Goal: Transaction & Acquisition: Download file/media

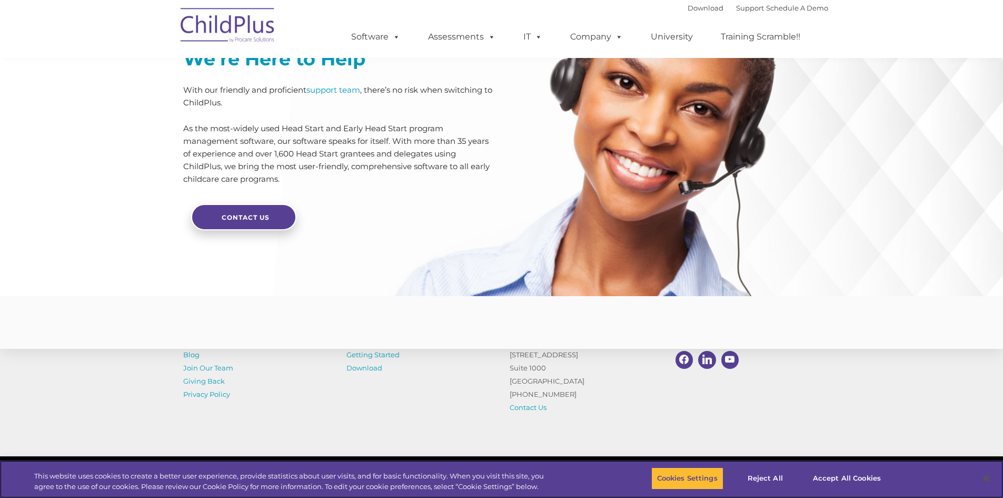
scroll to position [2467, 0]
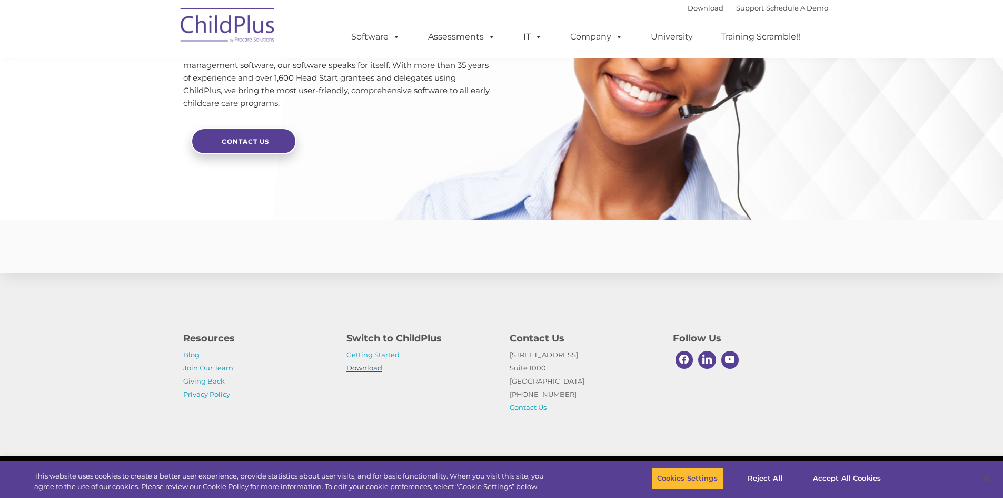
click at [373, 370] on link "Download" at bounding box center [364, 367] width 36 height 8
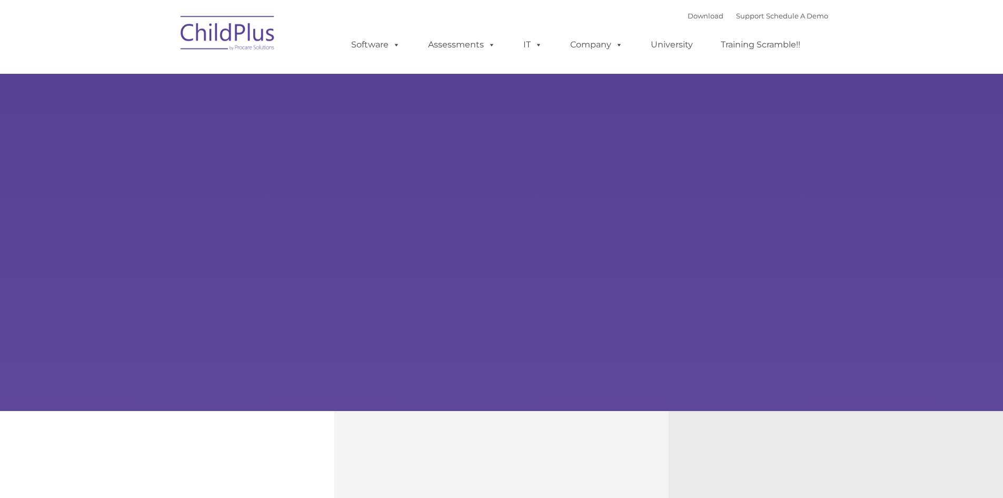
type input ""
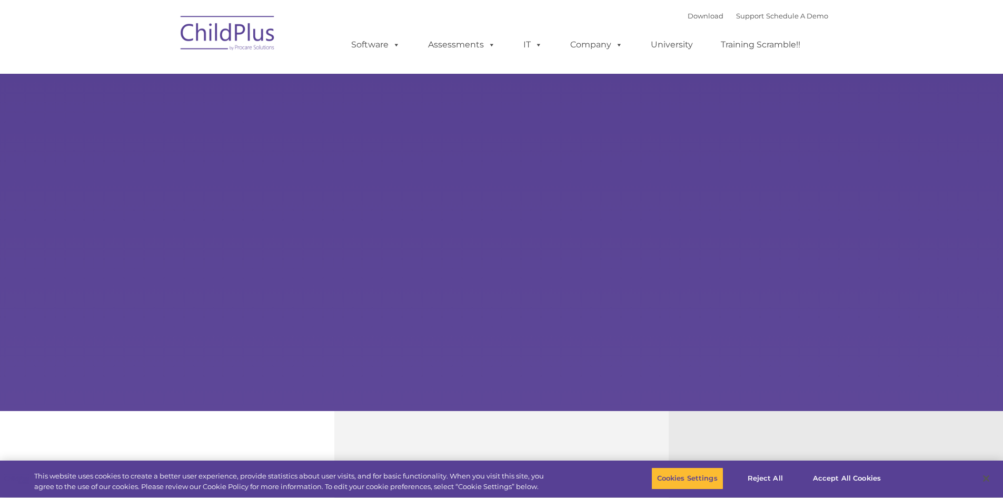
select select "MEDIUM"
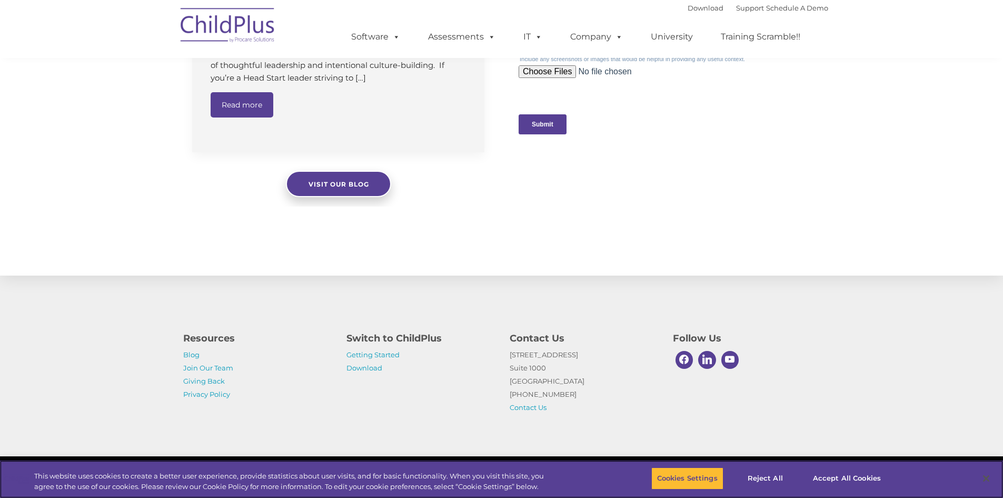
scroll to position [1040, 0]
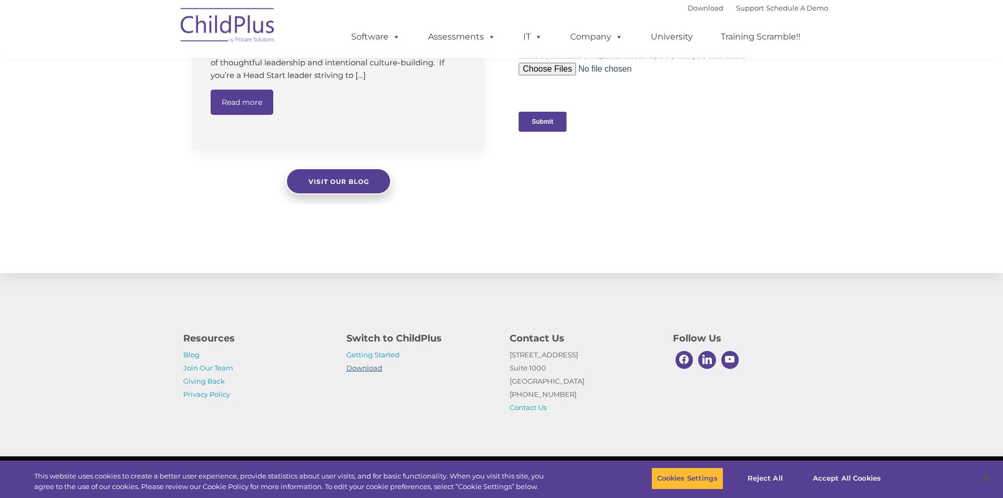
click at [371, 366] on link "Download" at bounding box center [364, 367] width 36 height 8
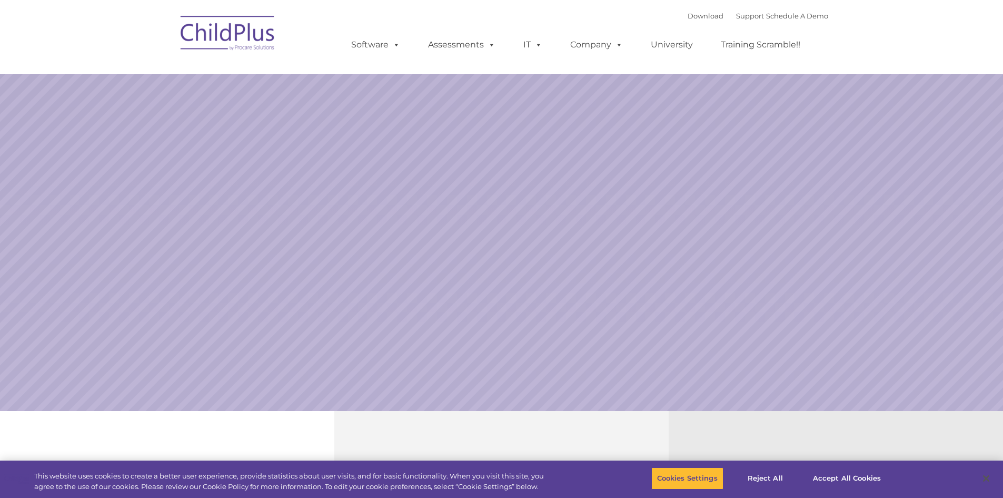
select select "MEDIUM"
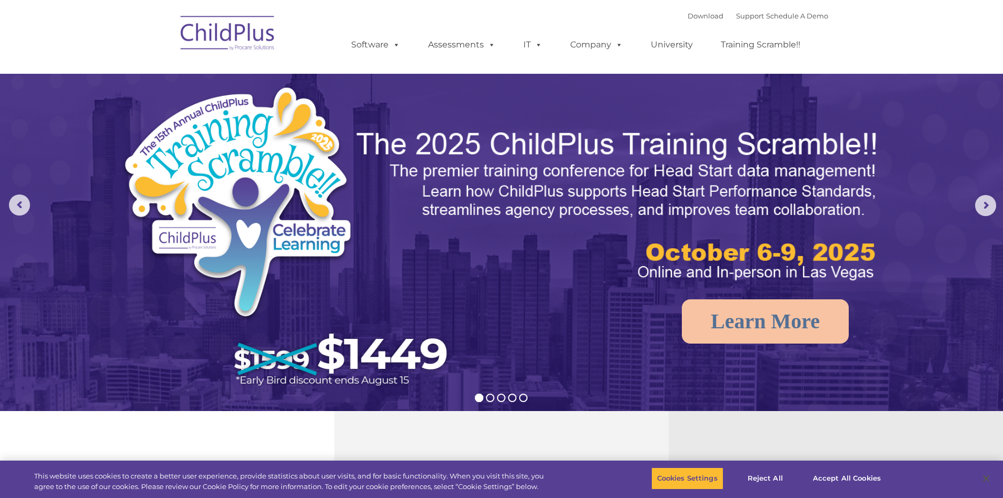
click at [689, 21] on div "Download Support | Schedule A Demo " at bounding box center [758, 16] width 141 height 16
click at [688, 18] on link "Download" at bounding box center [706, 16] width 36 height 8
